Goal: Task Accomplishment & Management: Manage account settings

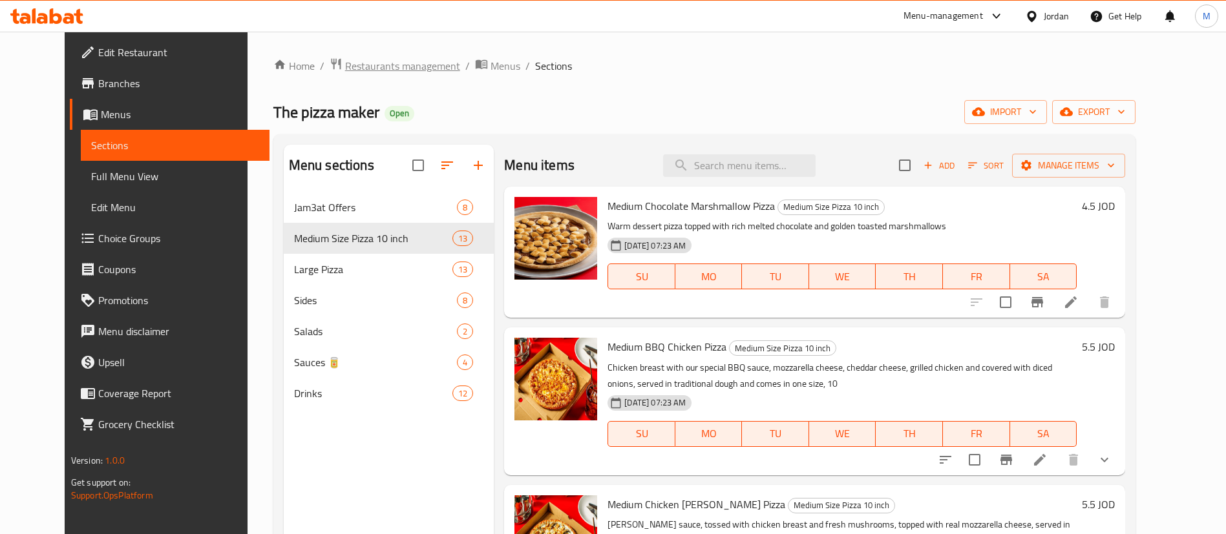
click at [375, 70] on span "Restaurants management" at bounding box center [402, 66] width 115 height 16
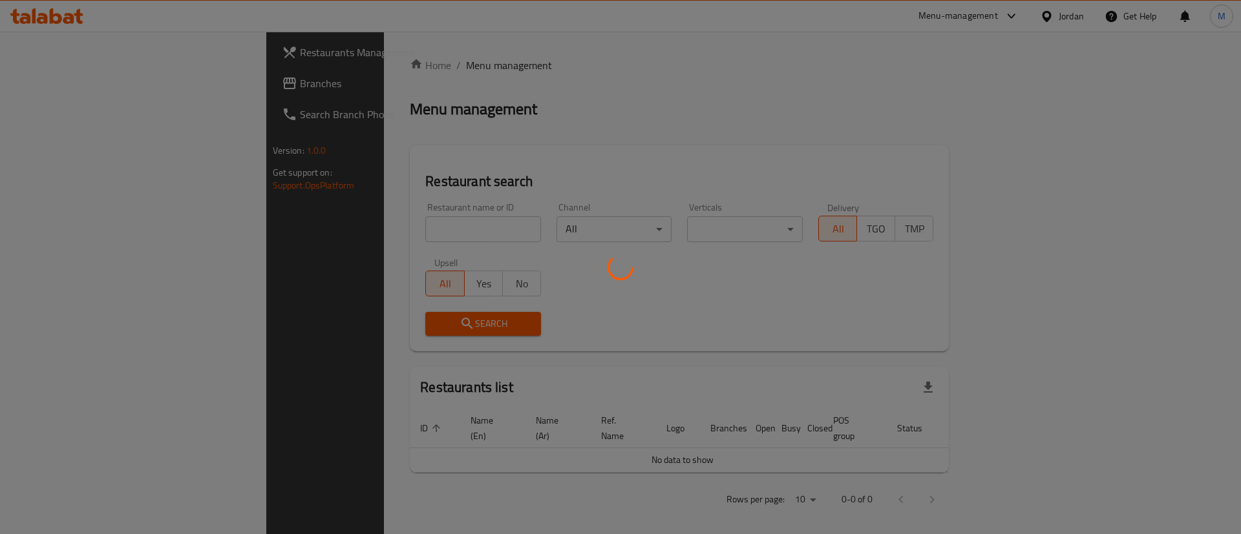
click at [319, 222] on div at bounding box center [620, 267] width 1241 height 534
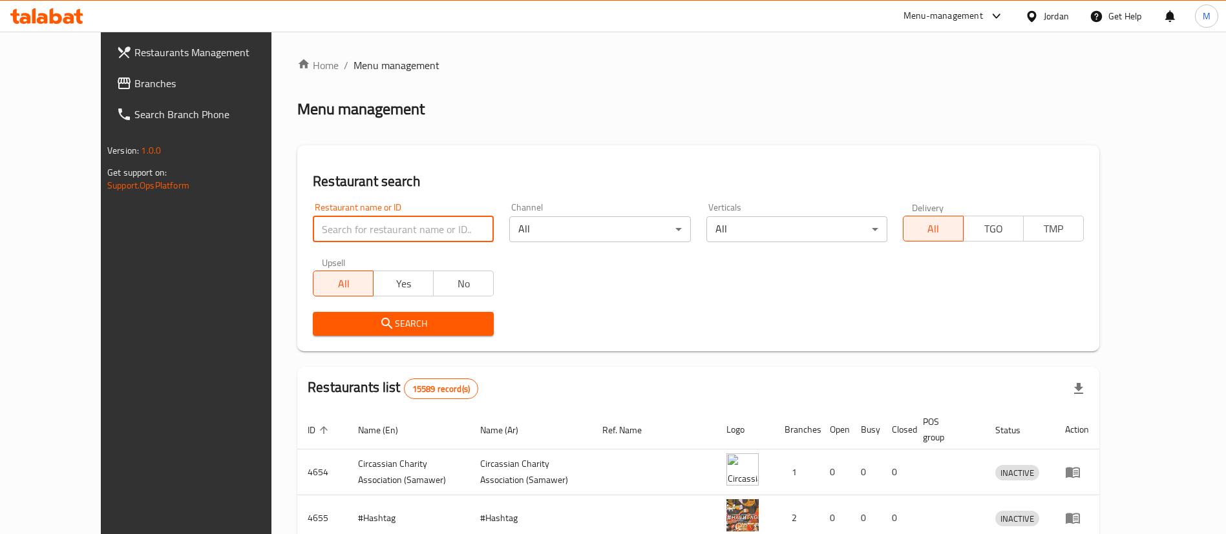
click at [319, 222] on input "search" at bounding box center [403, 229] width 181 height 26
type input "sifeen"
click button "Search" at bounding box center [403, 324] width 181 height 24
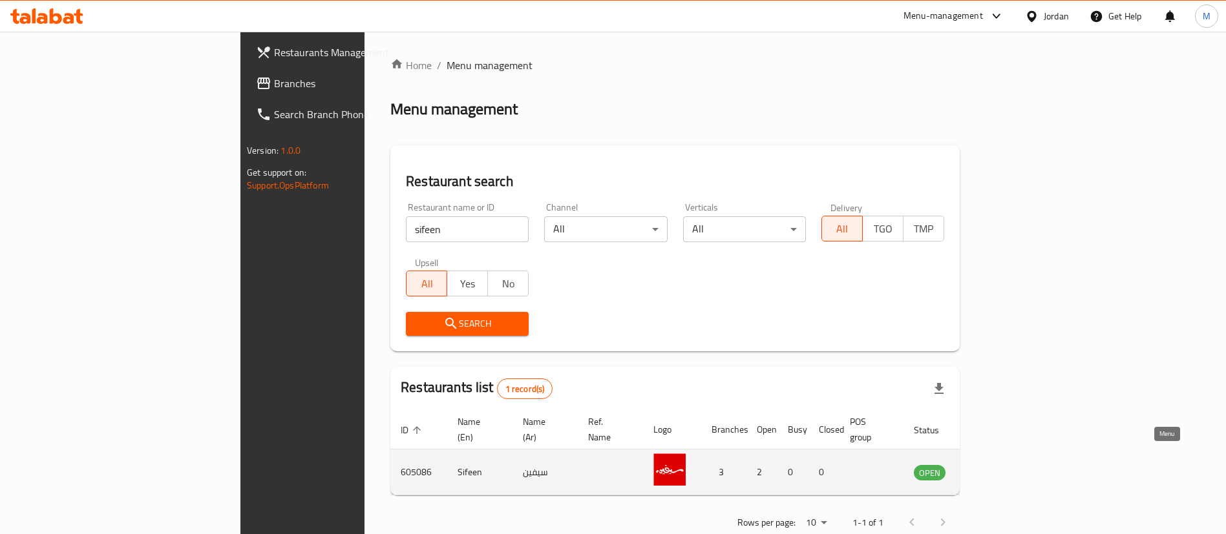
click at [996, 468] on icon "enhanced table" at bounding box center [989, 473] width 14 height 11
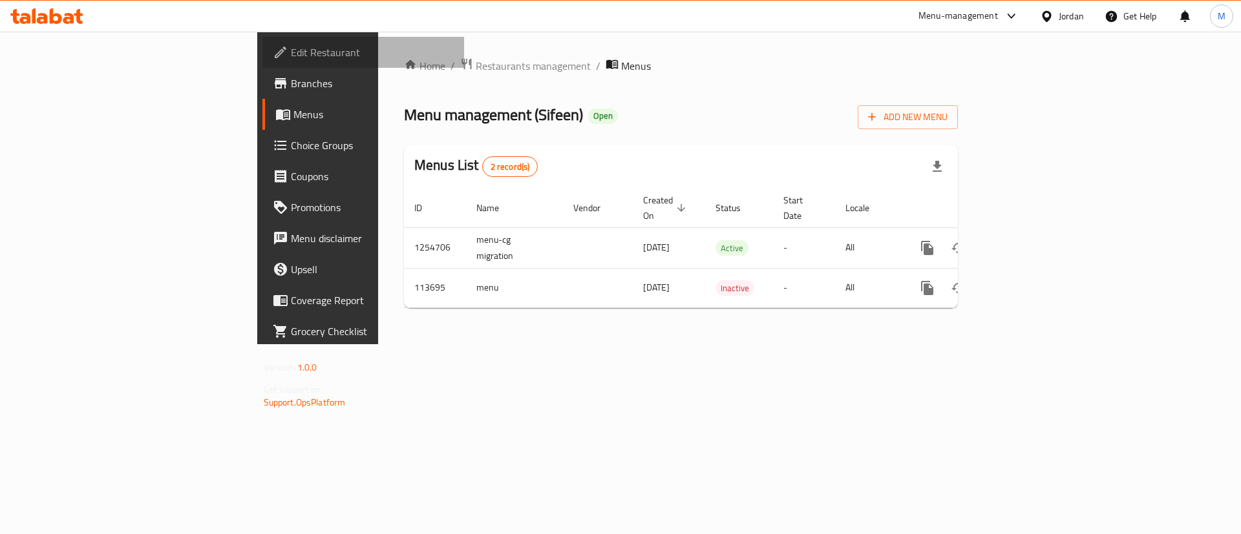
click at [291, 59] on span "Edit Restaurant" at bounding box center [372, 53] width 163 height 16
